Goal: Task Accomplishment & Management: Use online tool/utility

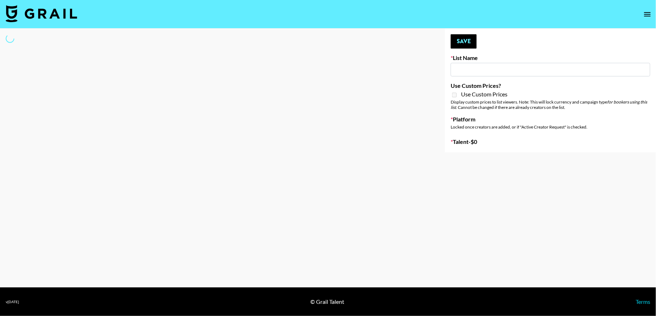
type input "Deebaby Song Promo"
select select "Song"
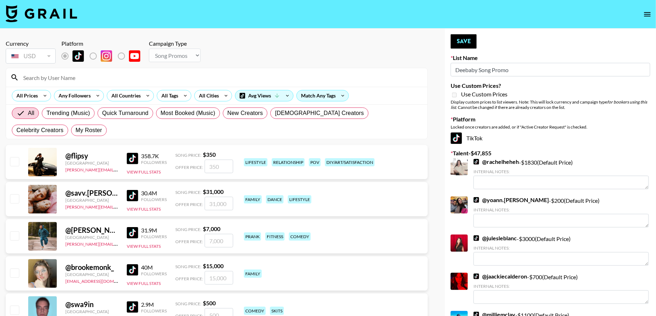
click at [175, 72] on input at bounding box center [221, 77] width 404 height 11
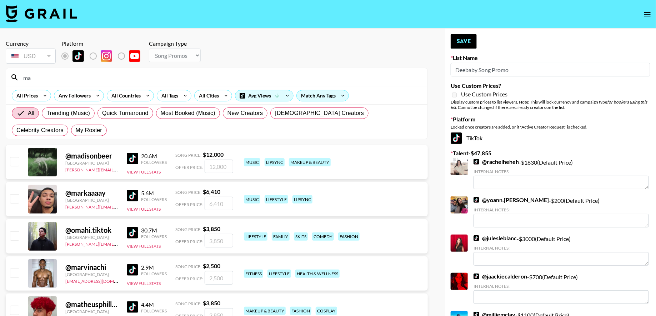
type input "m"
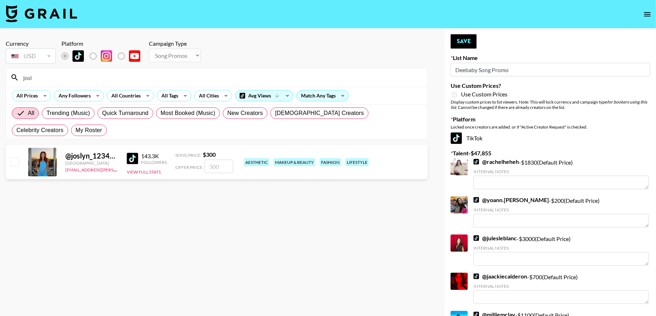
type input "josl"
click at [16, 162] on input "checkbox" at bounding box center [14, 161] width 9 height 9
checkbox input "true"
click at [220, 164] on input "300" at bounding box center [218, 167] width 29 height 14
type input "3"
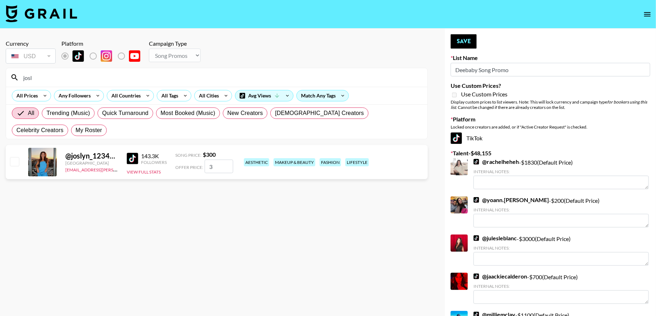
checkbox input "false"
checkbox input "true"
type input "250"
click at [461, 45] on button "Save" at bounding box center [463, 41] width 26 height 14
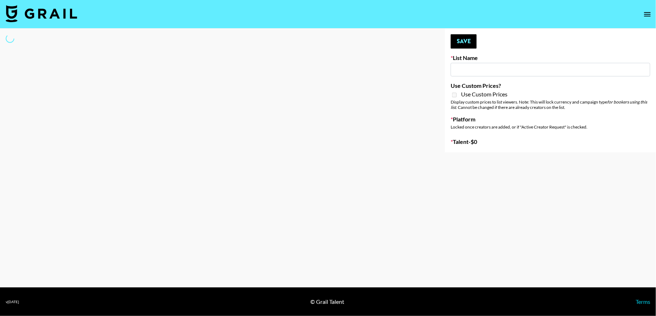
type input "Deebaby Song Promo"
select select "Song"
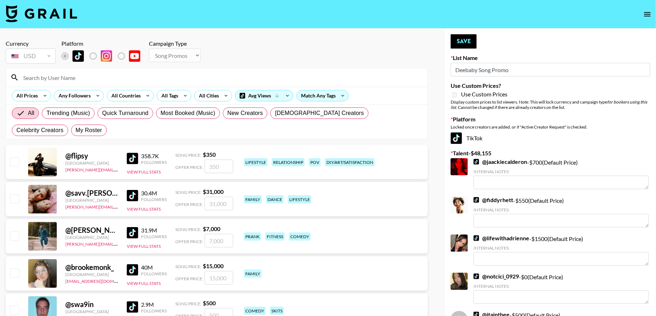
click at [187, 76] on input at bounding box center [221, 77] width 404 height 11
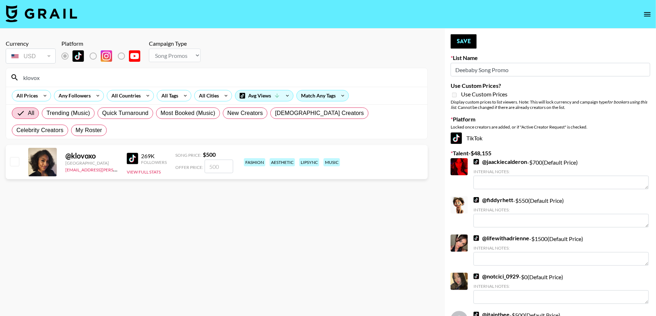
type input "klovox"
click at [15, 159] on input "checkbox" at bounding box center [14, 161] width 9 height 9
checkbox input "true"
type input "500"
click at [464, 39] on button "Save" at bounding box center [463, 41] width 26 height 14
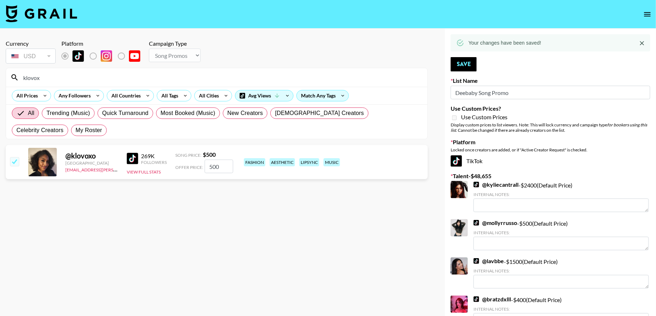
click at [221, 165] on input "500" at bounding box center [218, 167] width 29 height 14
click at [199, 213] on section "Currency USD USD ​ Platform Campaign Type Choose Type... Song Promos Brand Prom…" at bounding box center [217, 163] width 422 height 259
